Goal: Navigation & Orientation: Find specific page/section

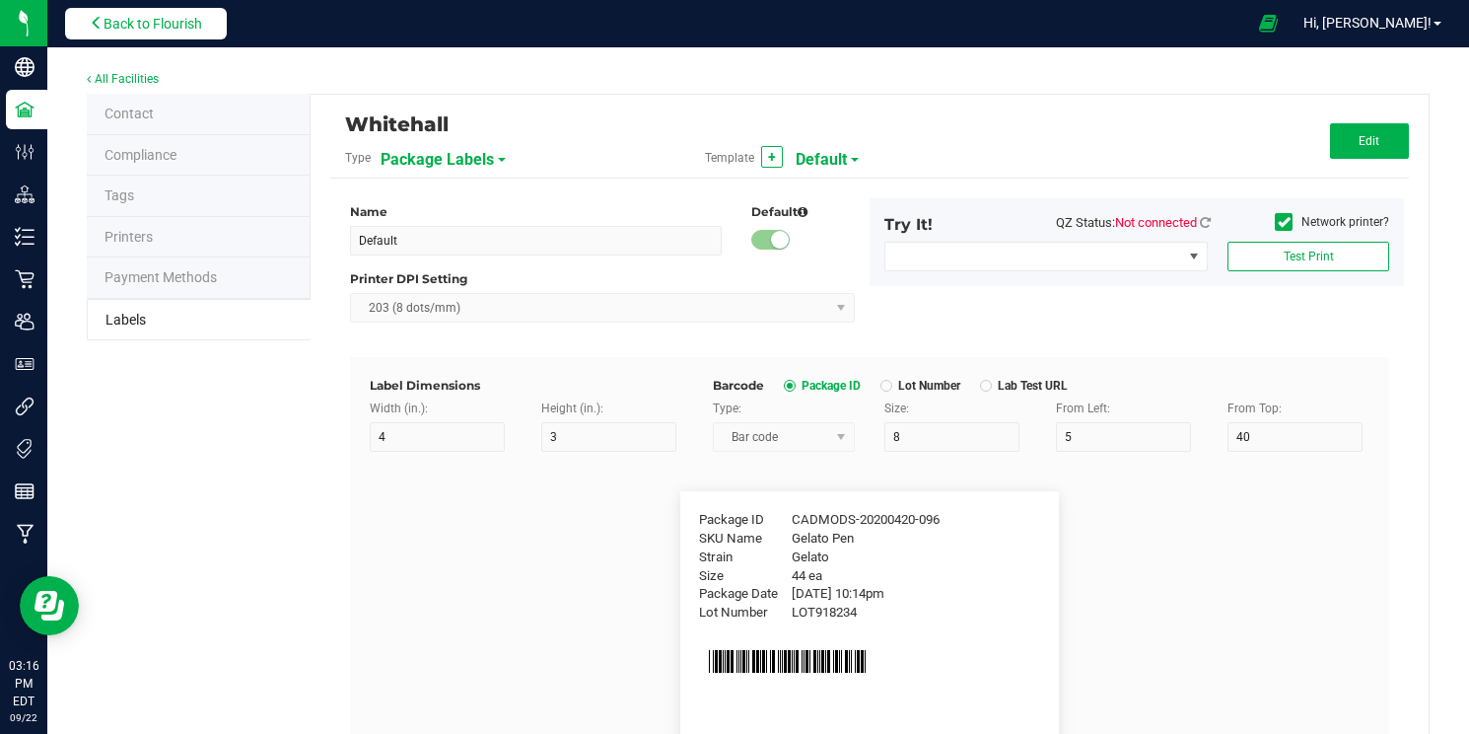
click at [129, 26] on span "Back to Flourish" at bounding box center [153, 24] width 99 height 16
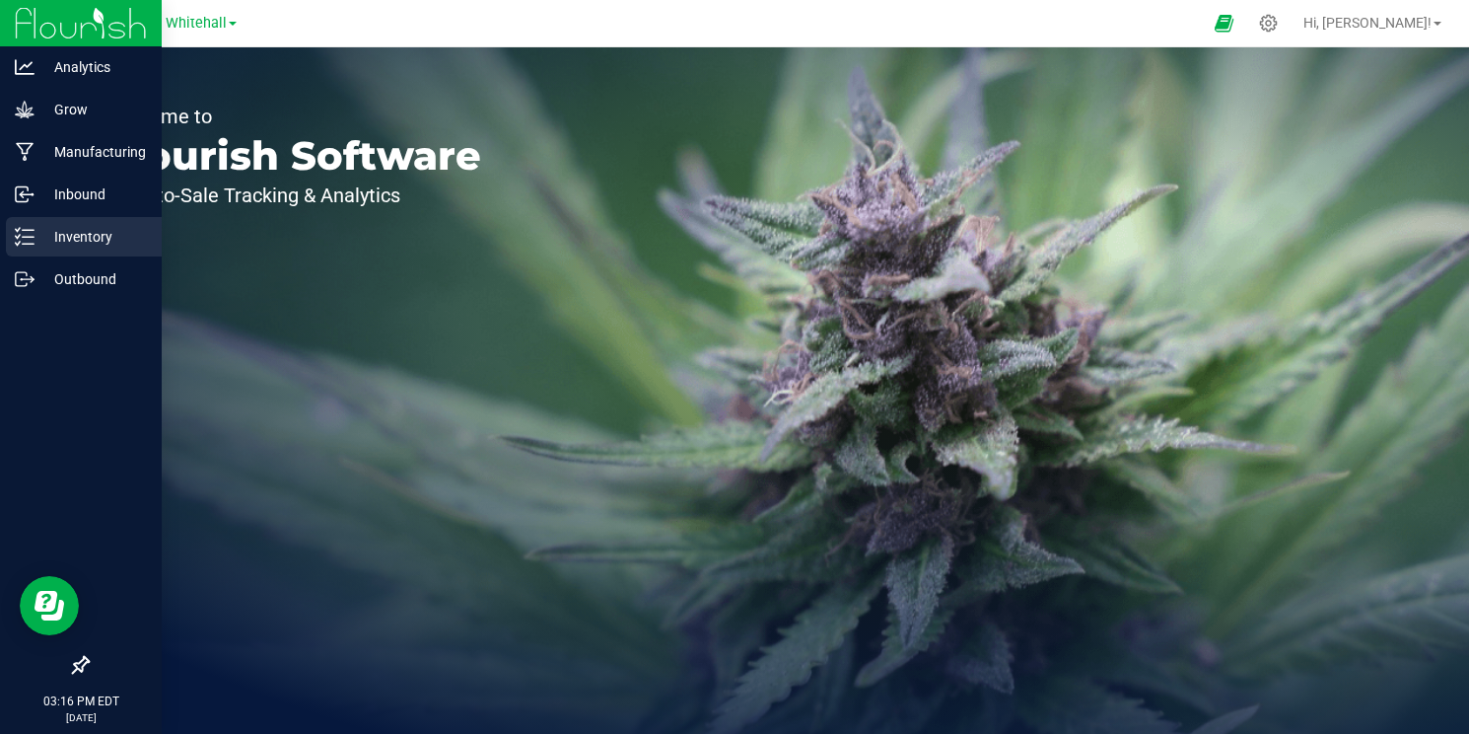
click at [89, 235] on p "Inventory" at bounding box center [94, 237] width 118 height 24
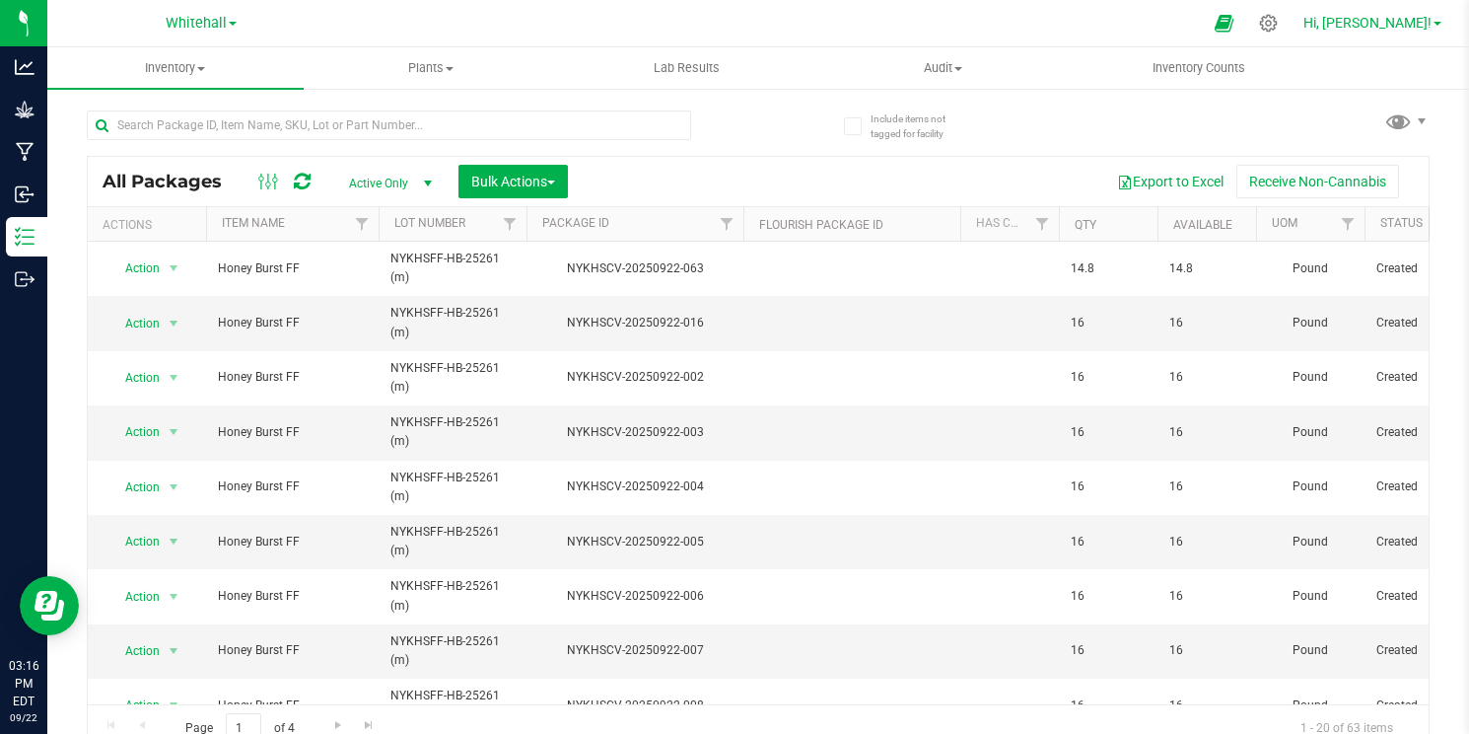
click at [1395, 24] on span "Hi, [PERSON_NAME]!" at bounding box center [1368, 23] width 128 height 16
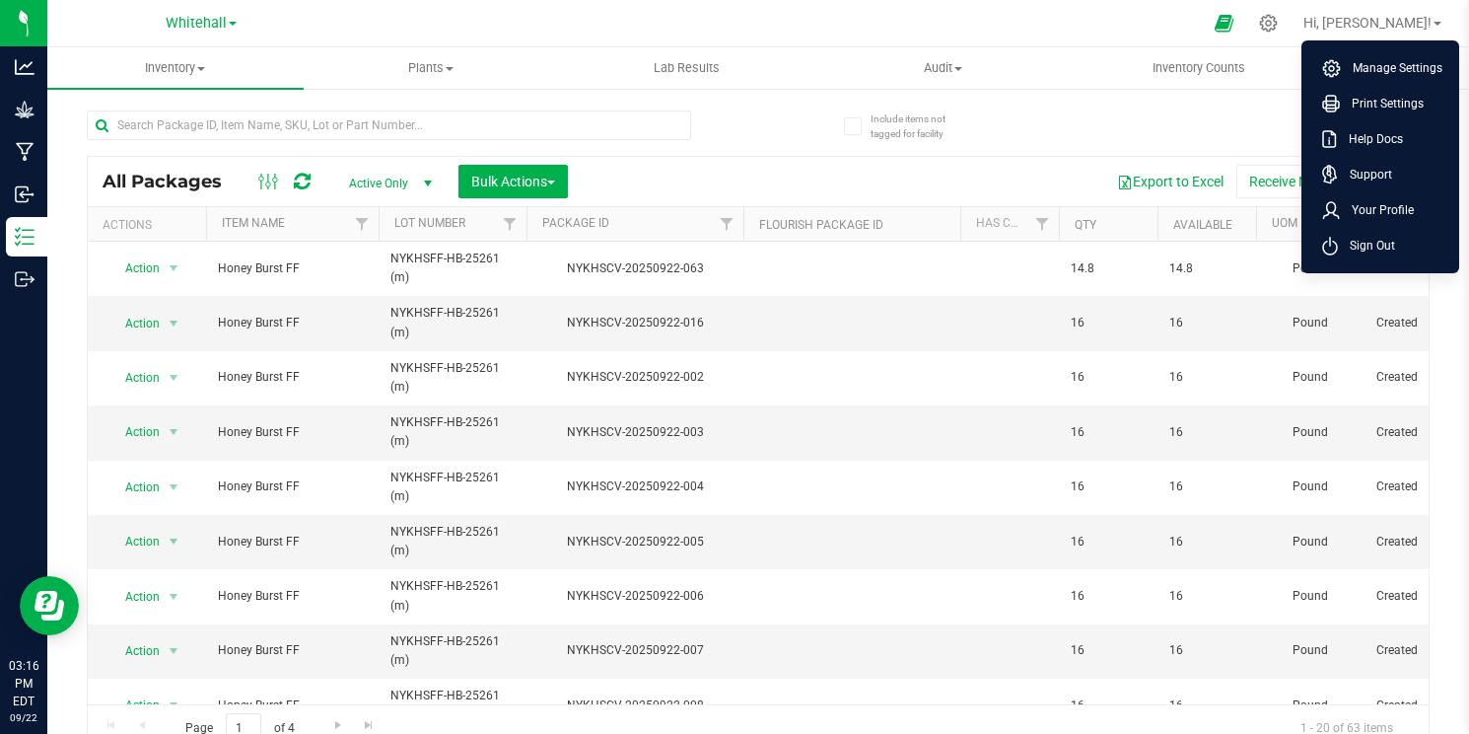
click at [1023, 106] on div "All Packages Active Only Active Only Lab Samples Locked All Bulk Actions Add to…" at bounding box center [758, 422] width 1343 height 661
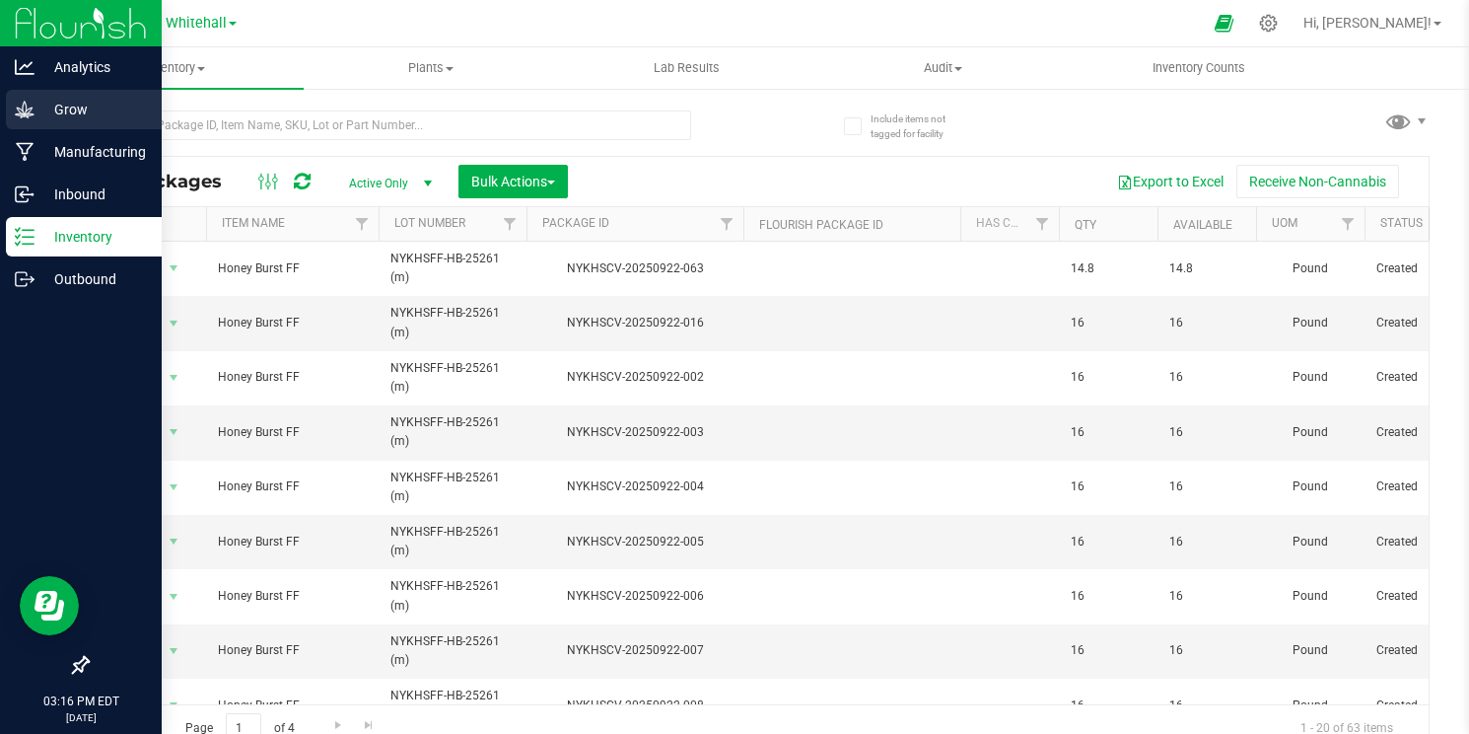
click at [76, 115] on p "Grow" at bounding box center [94, 110] width 118 height 24
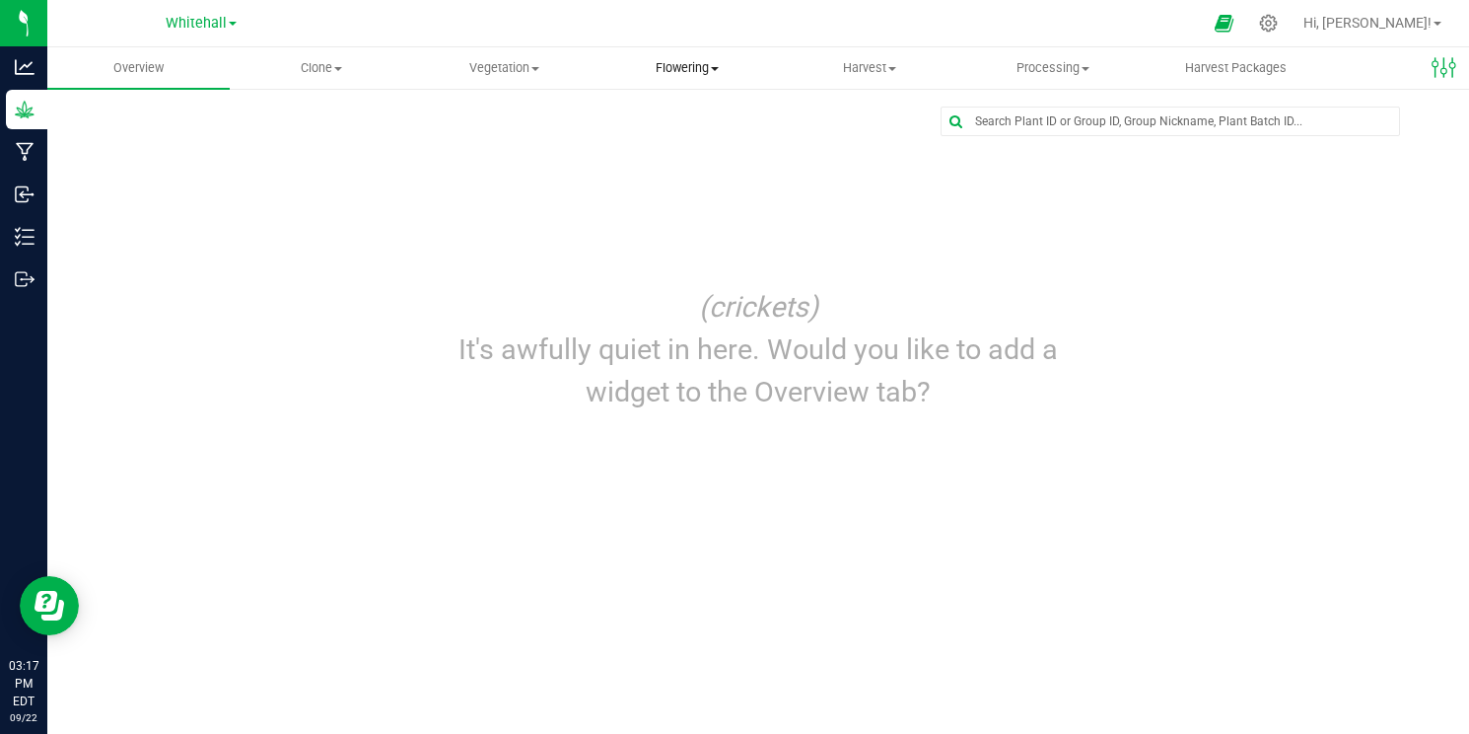
click at [717, 64] on span "Flowering" at bounding box center [687, 68] width 180 height 18
click at [697, 142] on span "Flowering groups" at bounding box center [678, 142] width 164 height 17
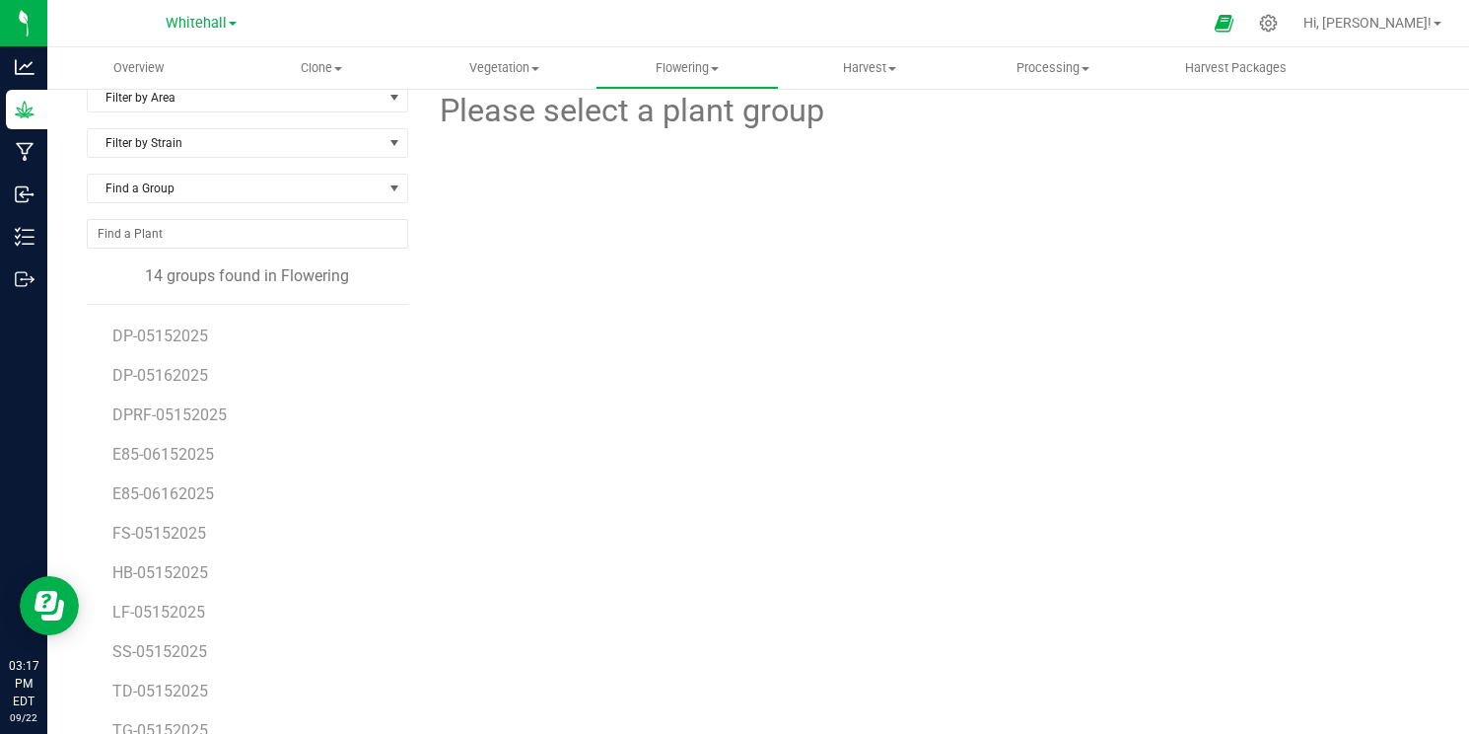
scroll to position [28, 0]
click at [205, 570] on span "HB-05152025" at bounding box center [161, 568] width 98 height 19
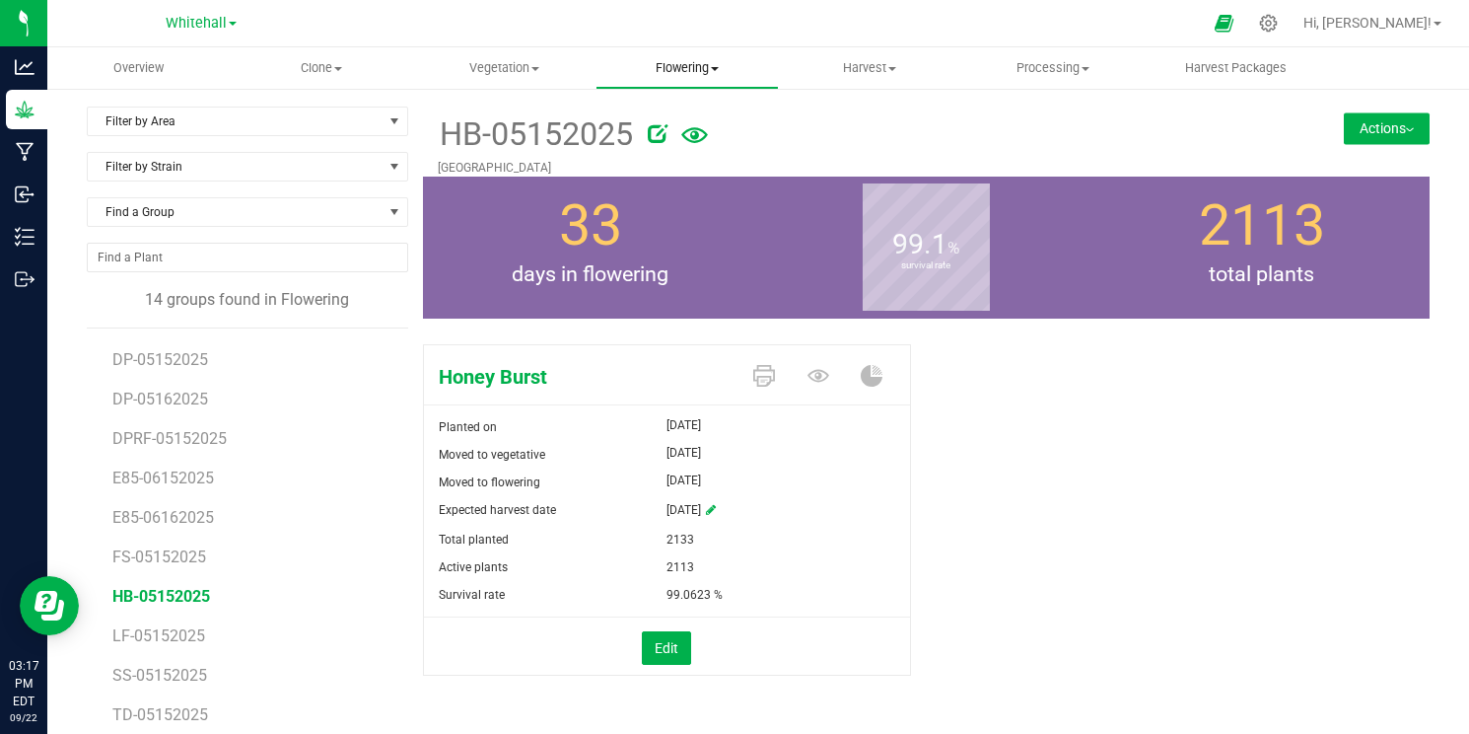
click at [697, 75] on span "Flowering" at bounding box center [687, 68] width 180 height 18
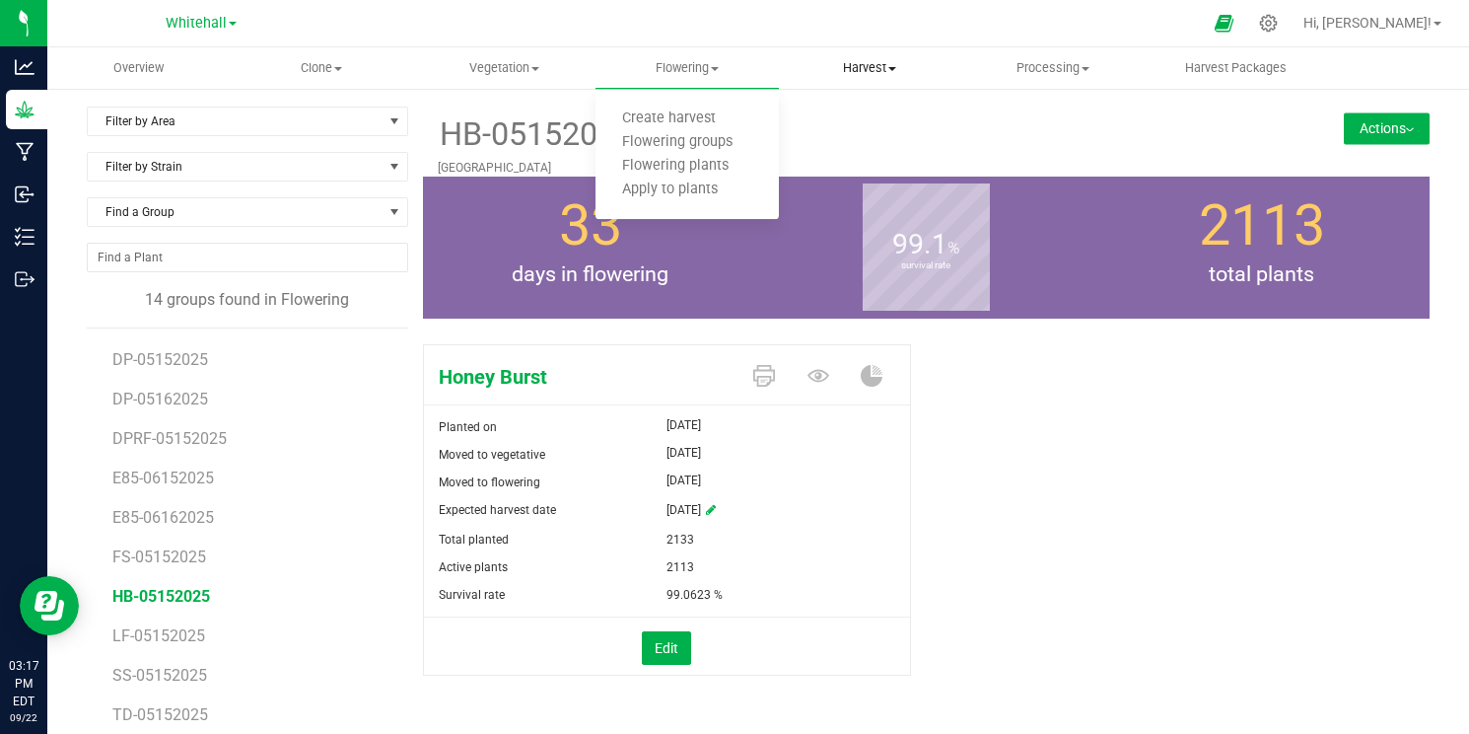
click at [878, 65] on span "Harvest" at bounding box center [870, 68] width 180 height 18
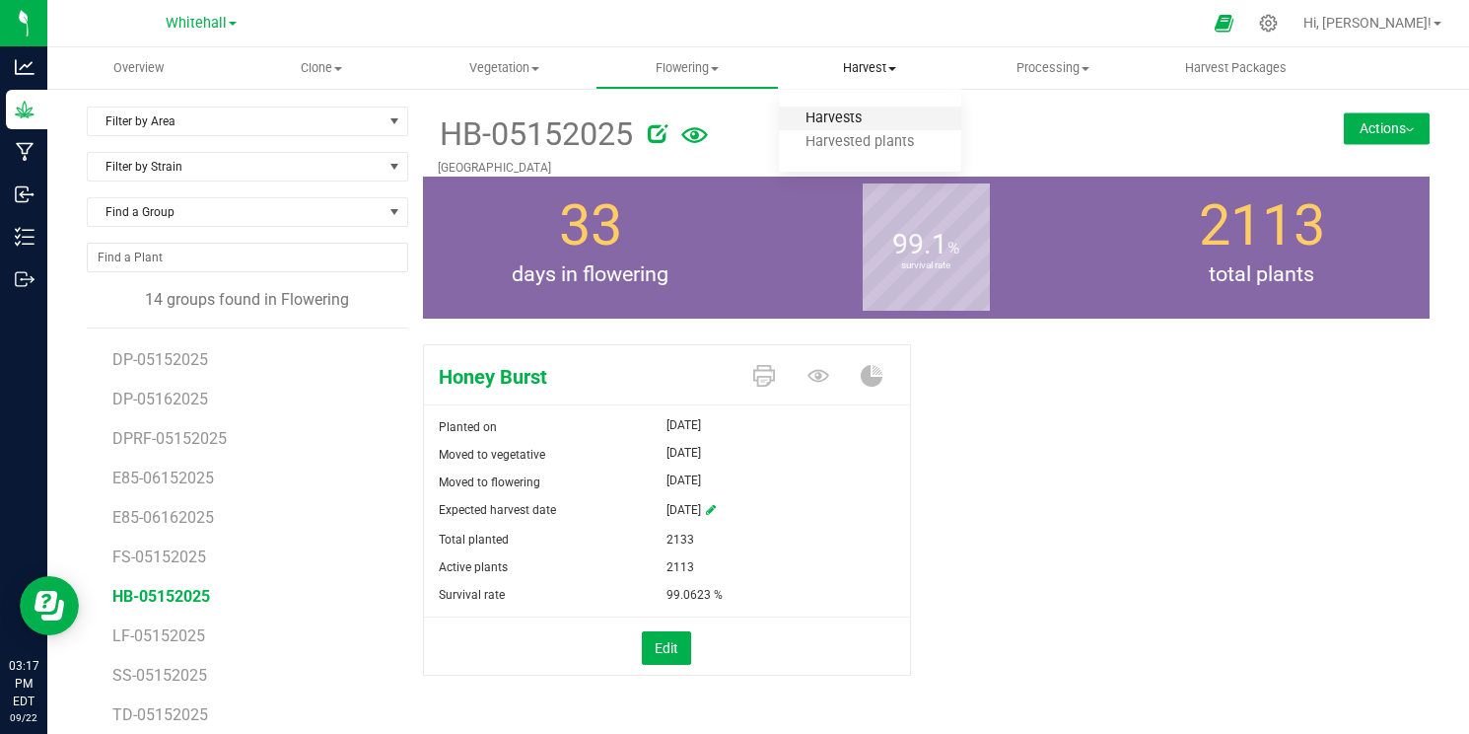
click at [848, 111] on span "Harvests" at bounding box center [833, 118] width 109 height 17
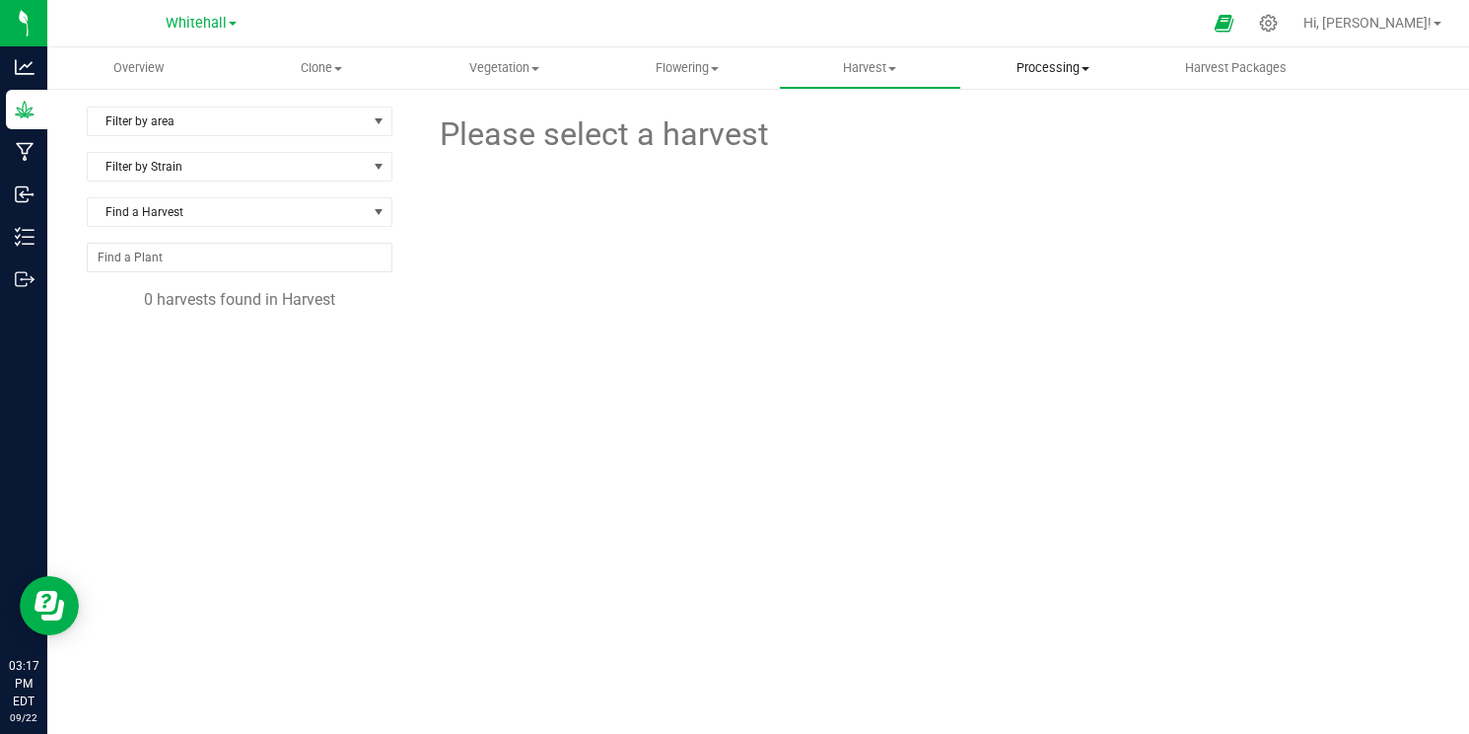
click at [1045, 74] on span "Processing" at bounding box center [1052, 68] width 180 height 18
click at [1017, 194] on span "Completed harvests" at bounding box center [1051, 189] width 181 height 17
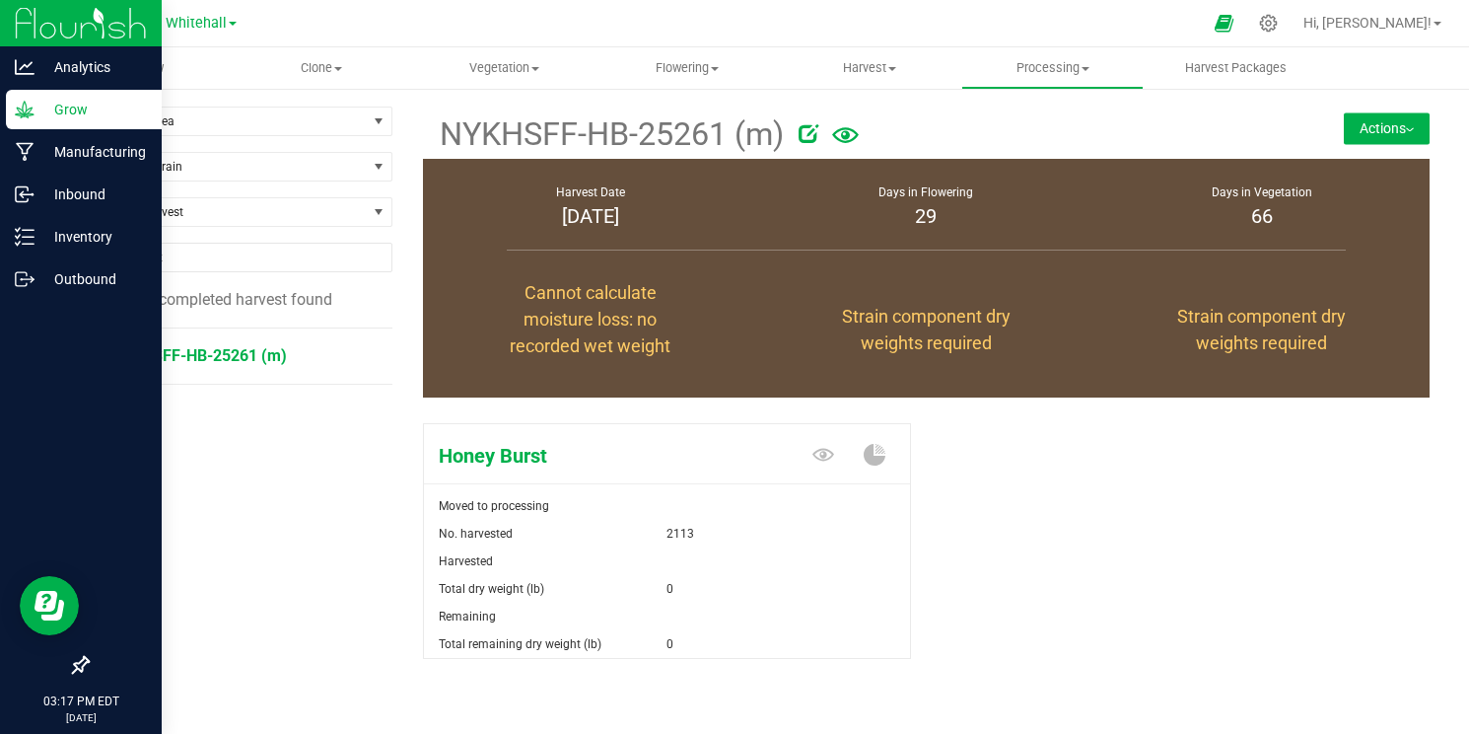
click at [16, 107] on icon at bounding box center [25, 110] width 20 height 20
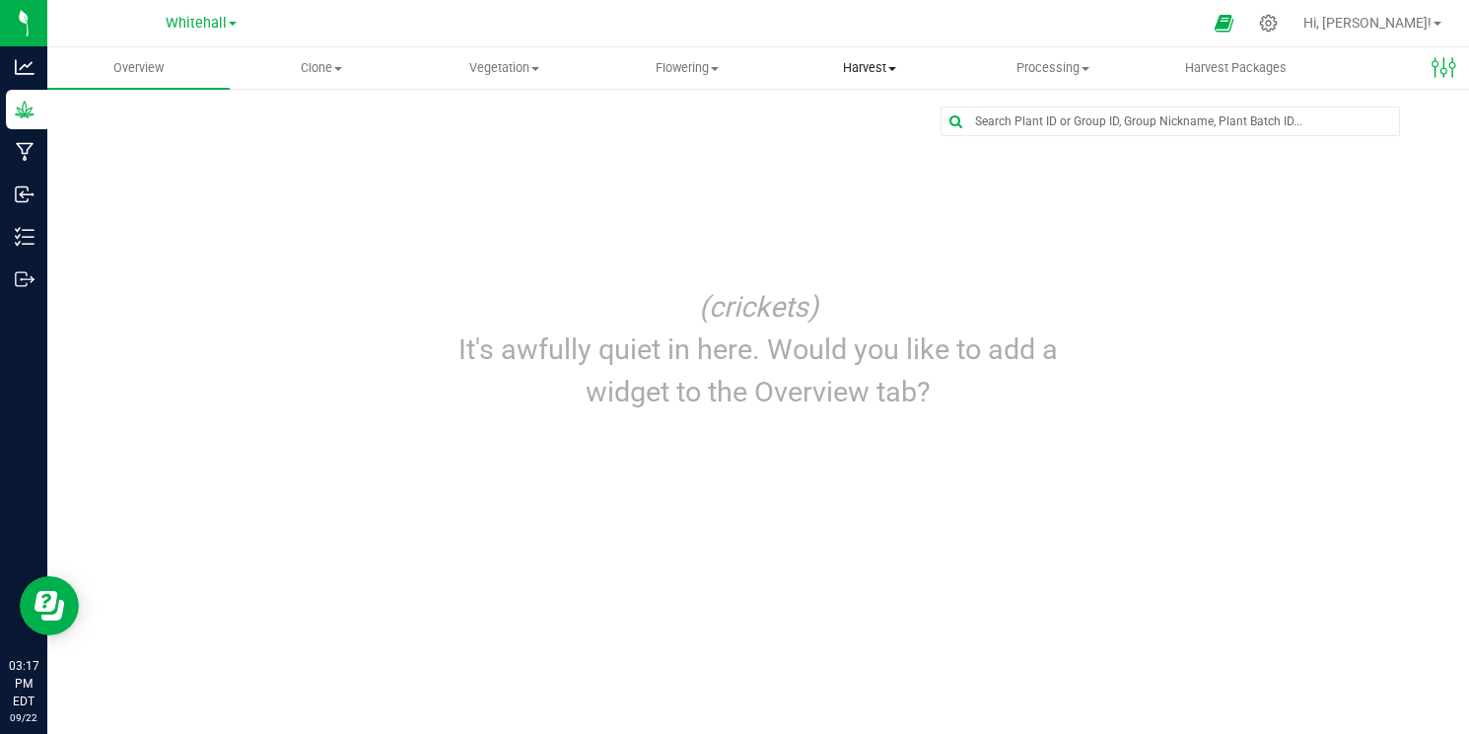
click at [901, 73] on span "Harvest" at bounding box center [870, 68] width 180 height 18
click at [868, 122] on span "Harvests" at bounding box center [833, 118] width 109 height 17
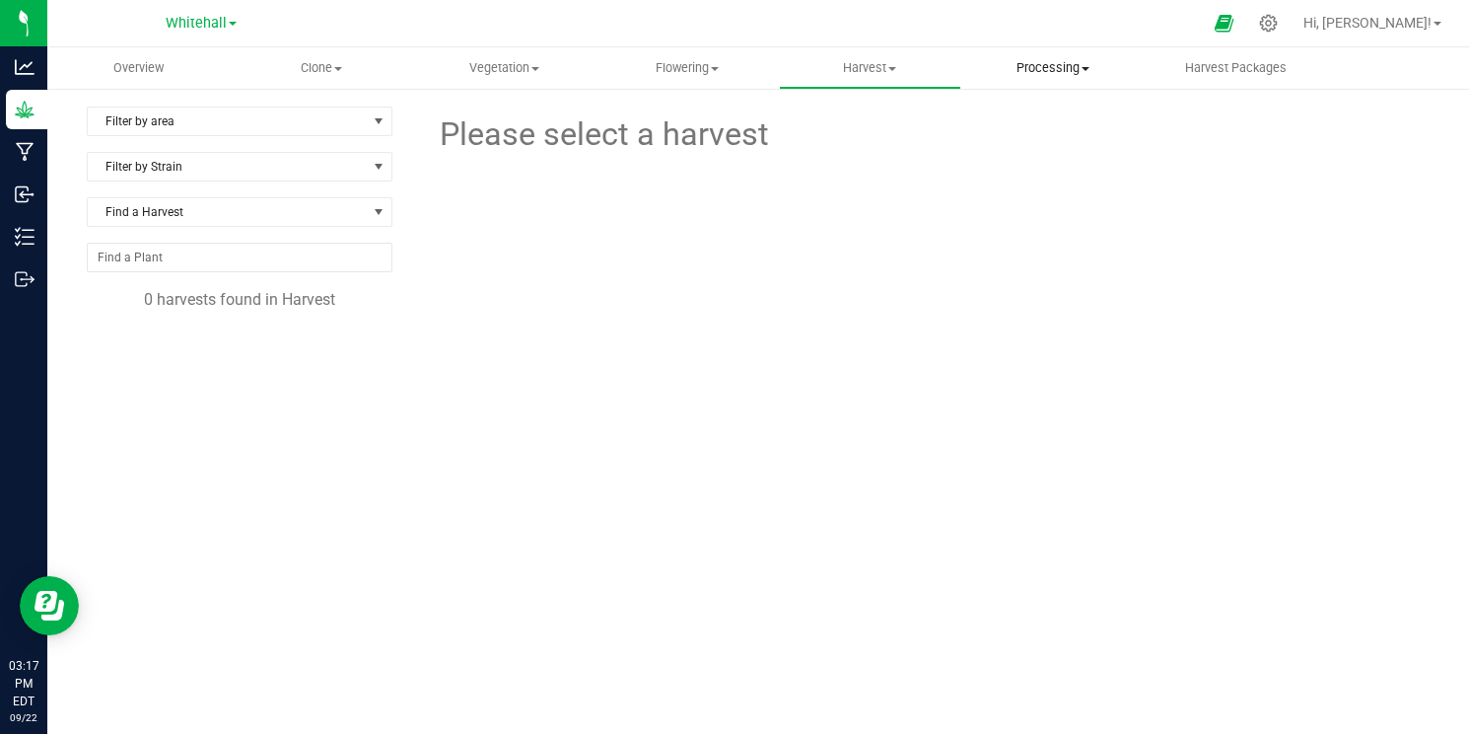
click at [1059, 63] on span "Processing" at bounding box center [1052, 68] width 180 height 18
click at [1061, 195] on span "Completed harvests" at bounding box center [1051, 189] width 181 height 17
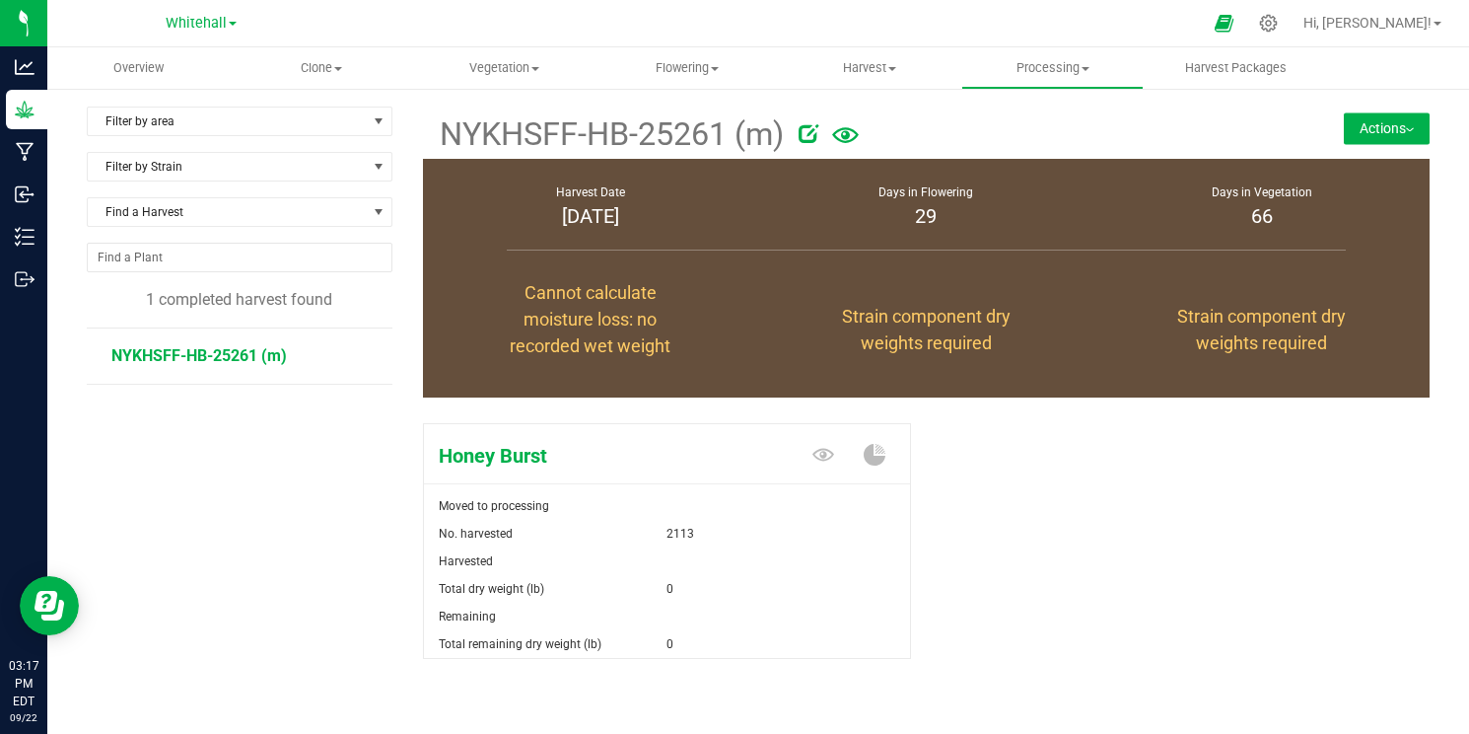
click at [808, 134] on icon at bounding box center [809, 133] width 20 height 20
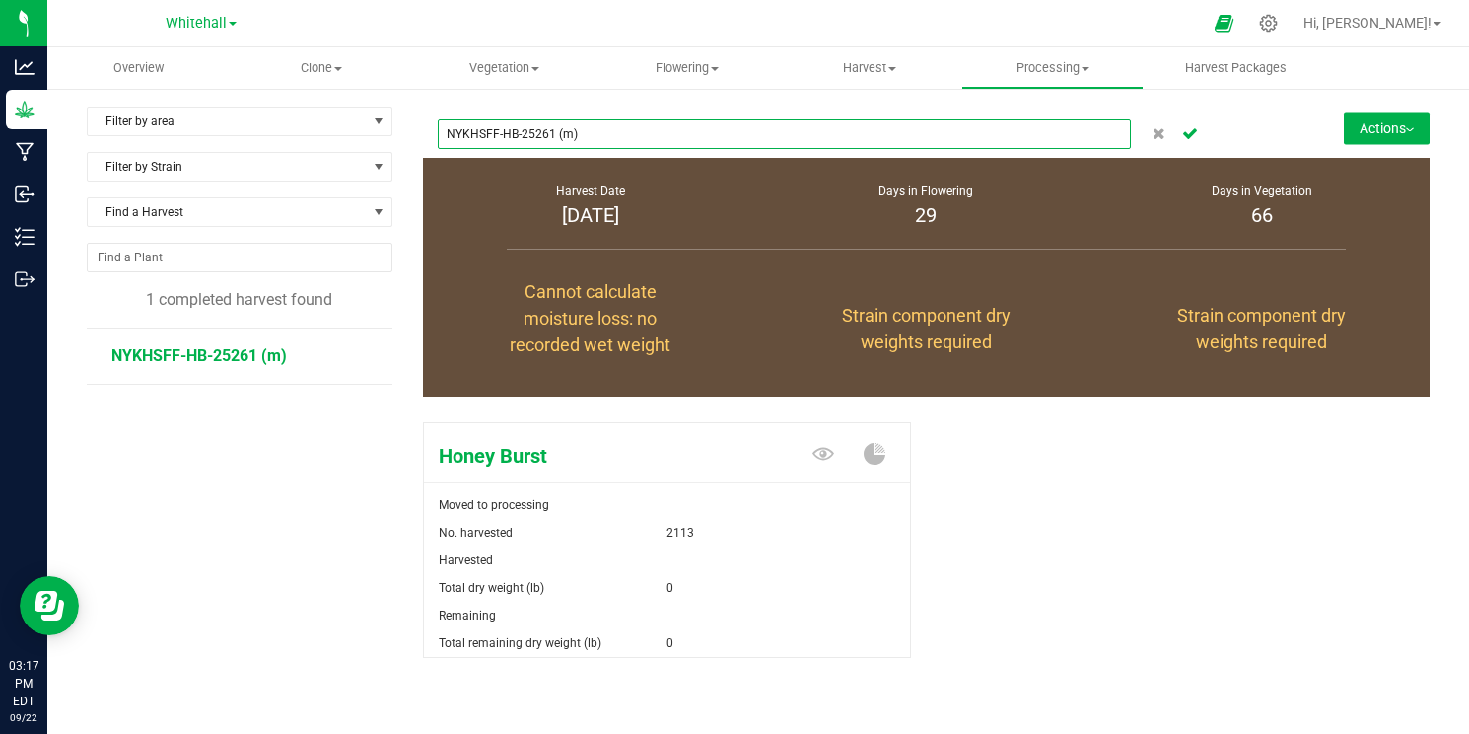
click at [795, 134] on input "NYKHSFF-HB-25261 (m)" at bounding box center [785, 134] width 694 height 30
drag, startPoint x: 553, startPoint y: 136, endPoint x: 444, endPoint y: 135, distance: 109.5
click at [444, 135] on input "NYKHSFF-HB-25261 (m)" at bounding box center [785, 134] width 694 height 30
click at [653, 136] on input "NYKHSFF-HB-25261 (m)" at bounding box center [785, 134] width 694 height 30
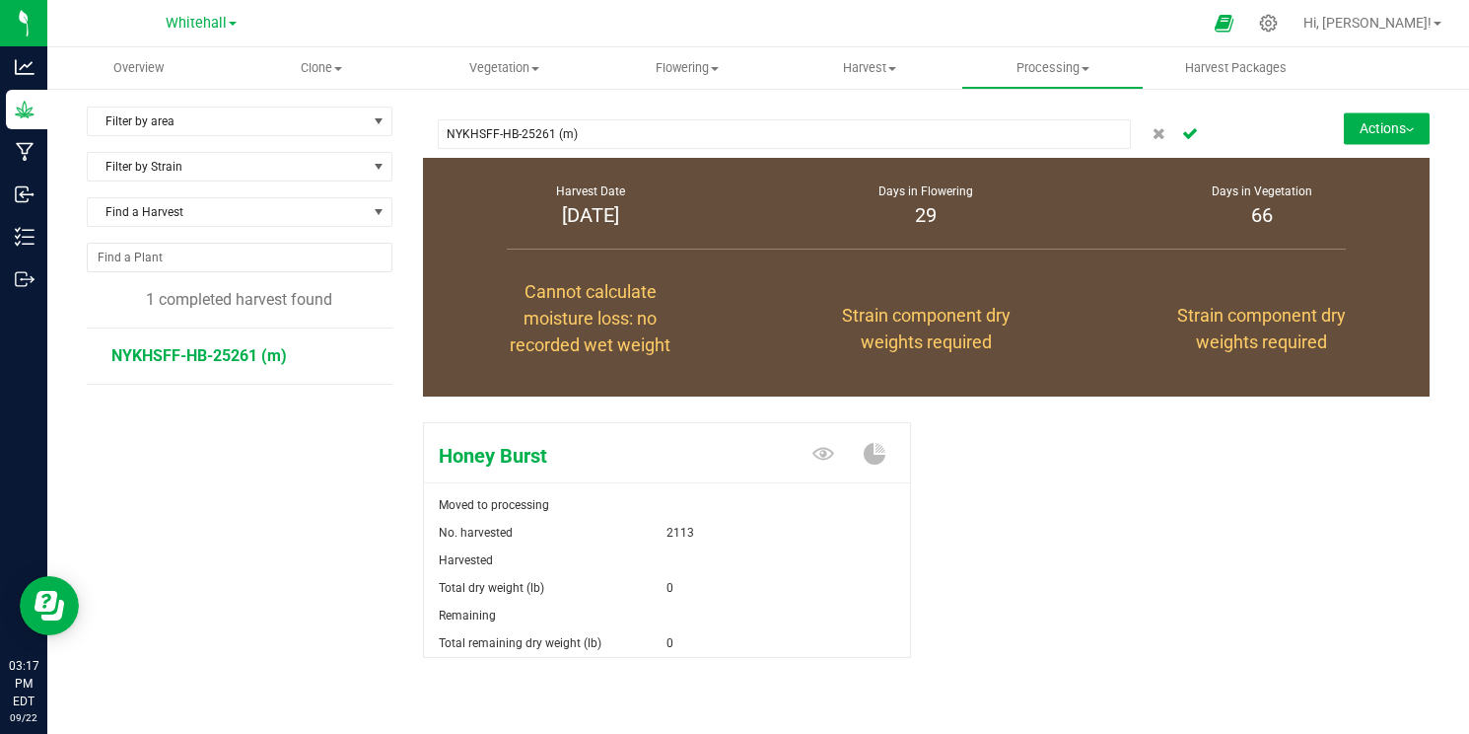
click at [652, 118] on div "NYKHSFF-HB-25261 (m)" at bounding box center [785, 133] width 694 height 47
click at [661, 103] on div "Filter by area Filter by area All Dry Barn Filter by Strain Find a Harvest 1 co…" at bounding box center [758, 429] width 1422 height 684
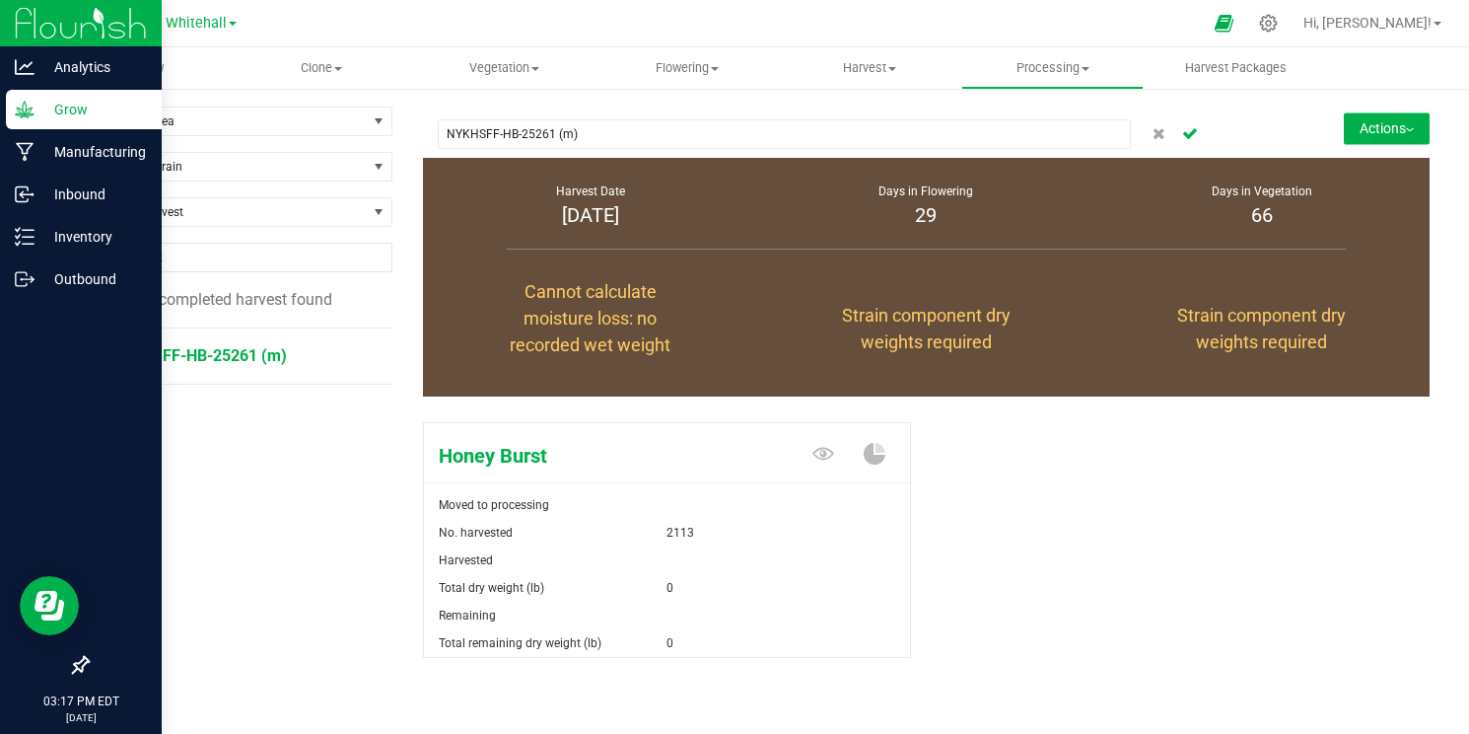
click at [48, 103] on p "Grow" at bounding box center [94, 110] width 118 height 24
